Goal: Check status: Check status

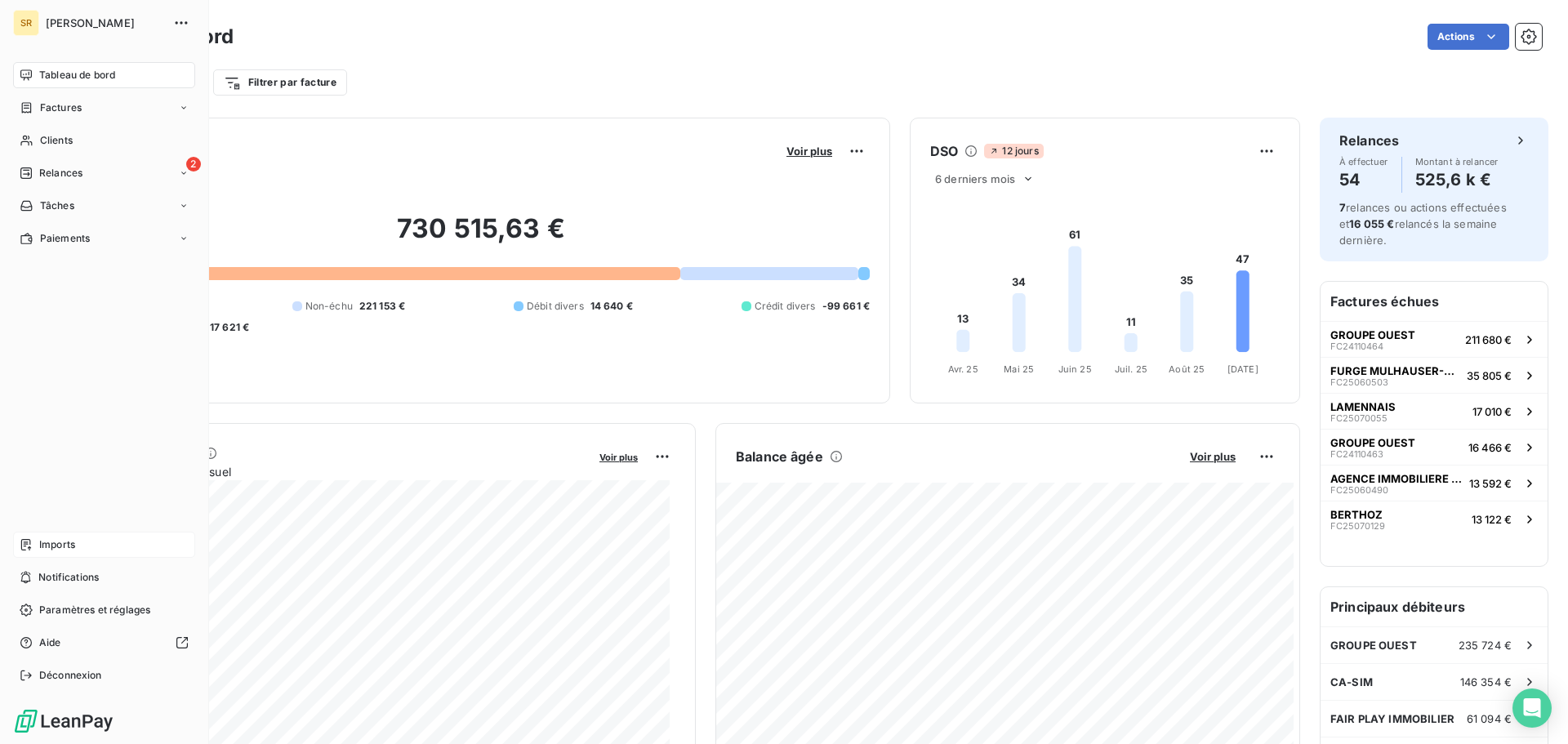
click at [63, 548] on span "Imports" at bounding box center [57, 545] width 36 height 15
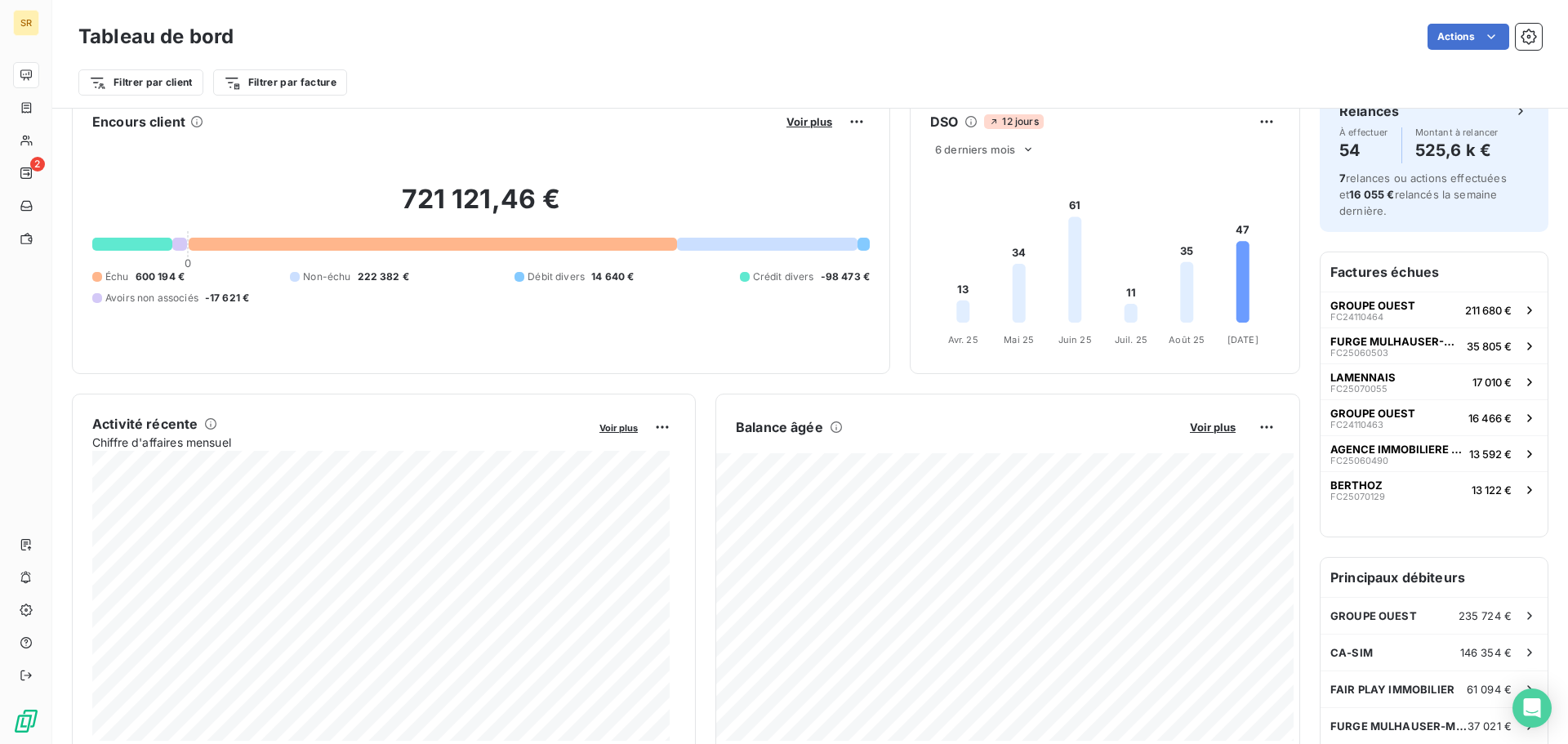
scroll to position [83, 0]
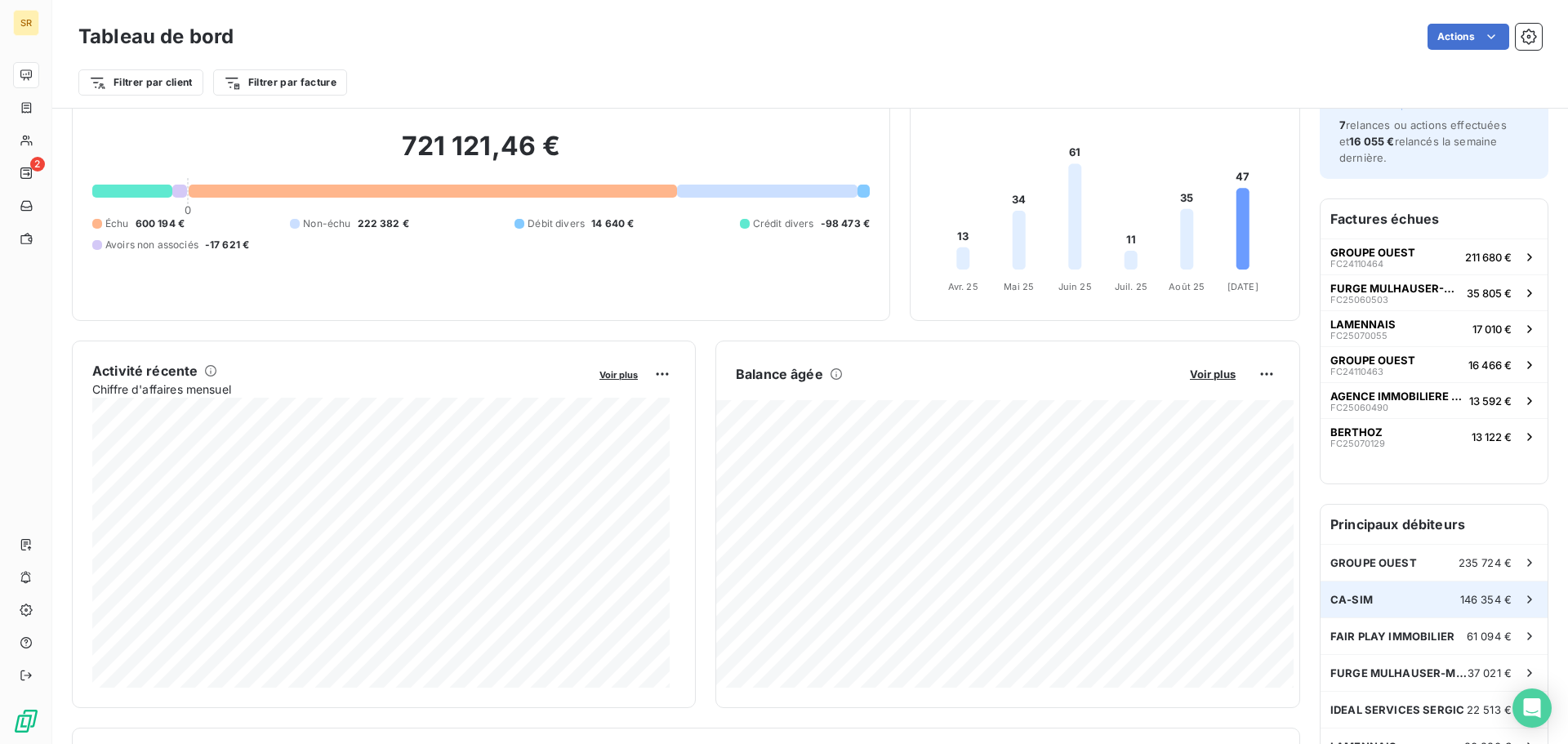
click at [1359, 606] on div "CA-SIM 146 354 €" at bounding box center [1434, 599] width 227 height 36
